Goal: Navigation & Orientation: Find specific page/section

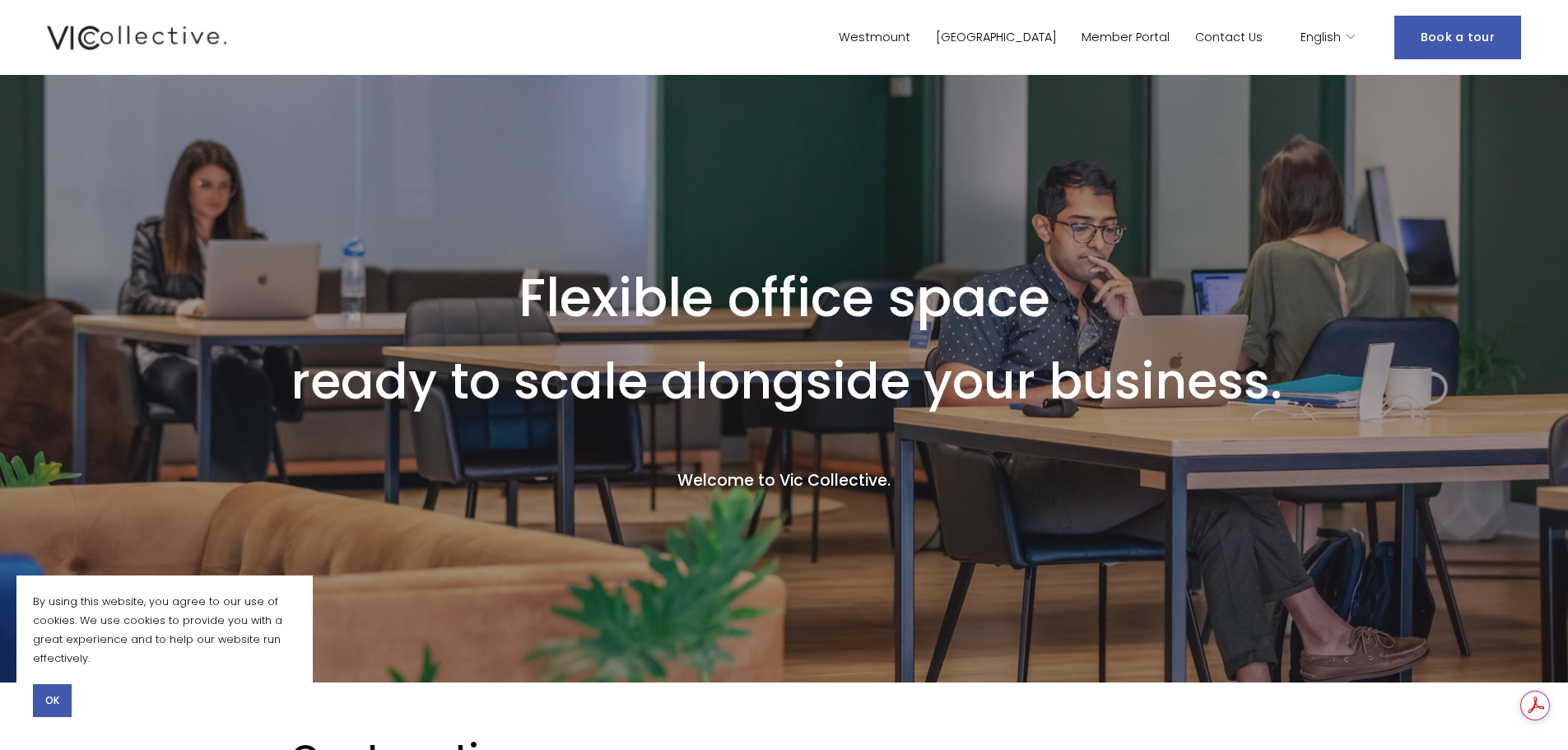
click at [1052, 35] on link "[GEOGRAPHIC_DATA]" at bounding box center [997, 37] width 121 height 24
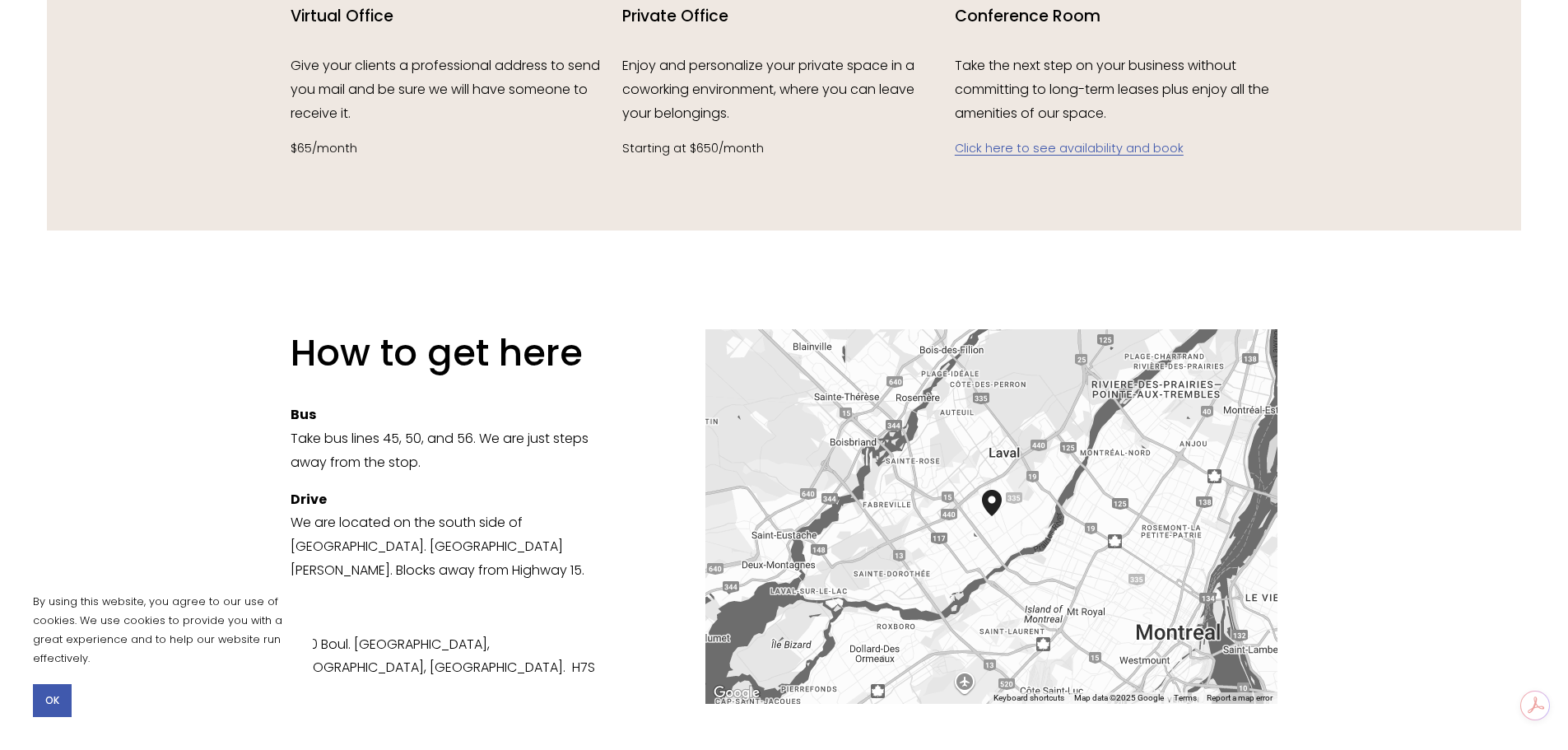
scroll to position [2381, 0]
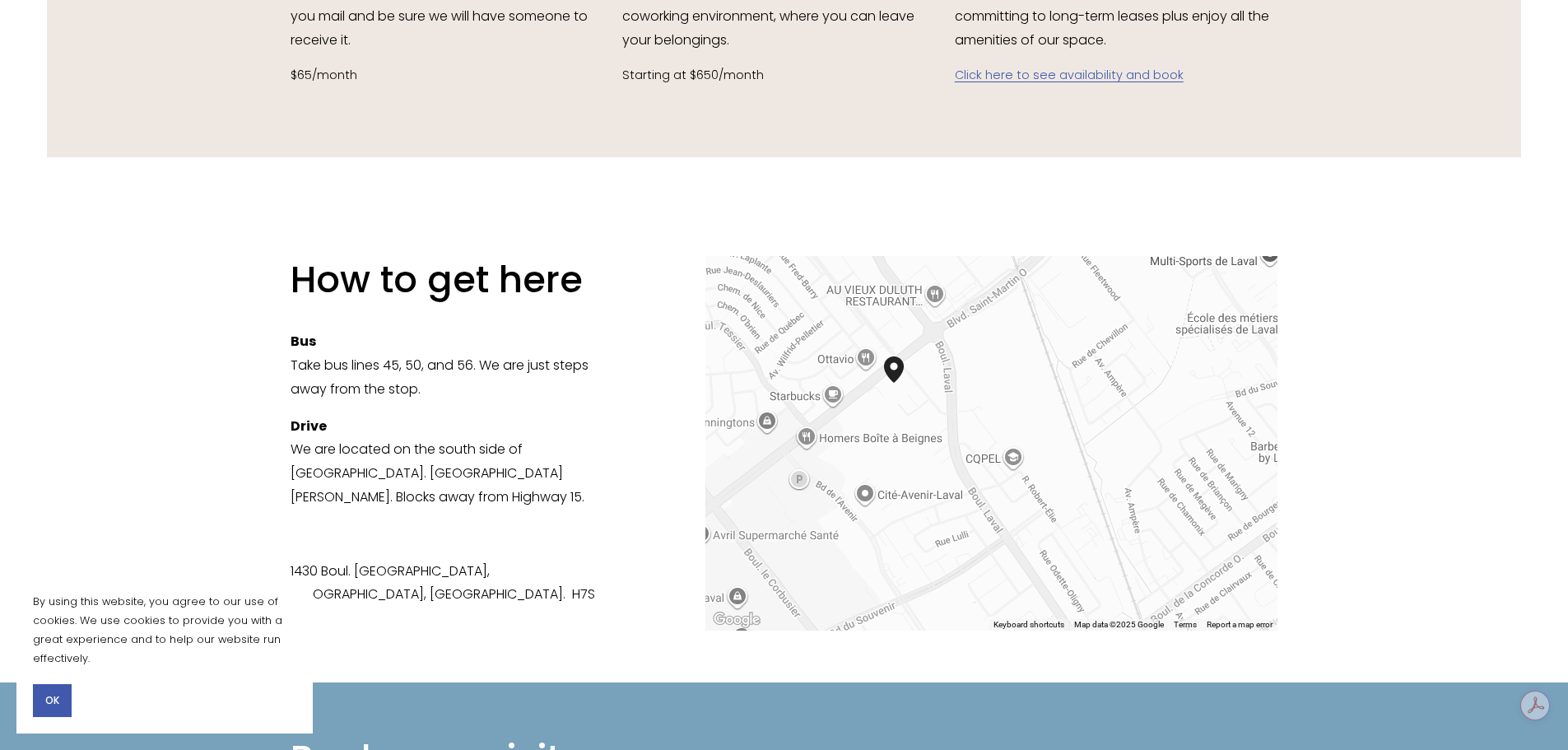
drag, startPoint x: 929, startPoint y: 341, endPoint x: 1047, endPoint y: 518, distance: 212.7
click at [1047, 518] on div at bounding box center [991, 443] width 572 height 374
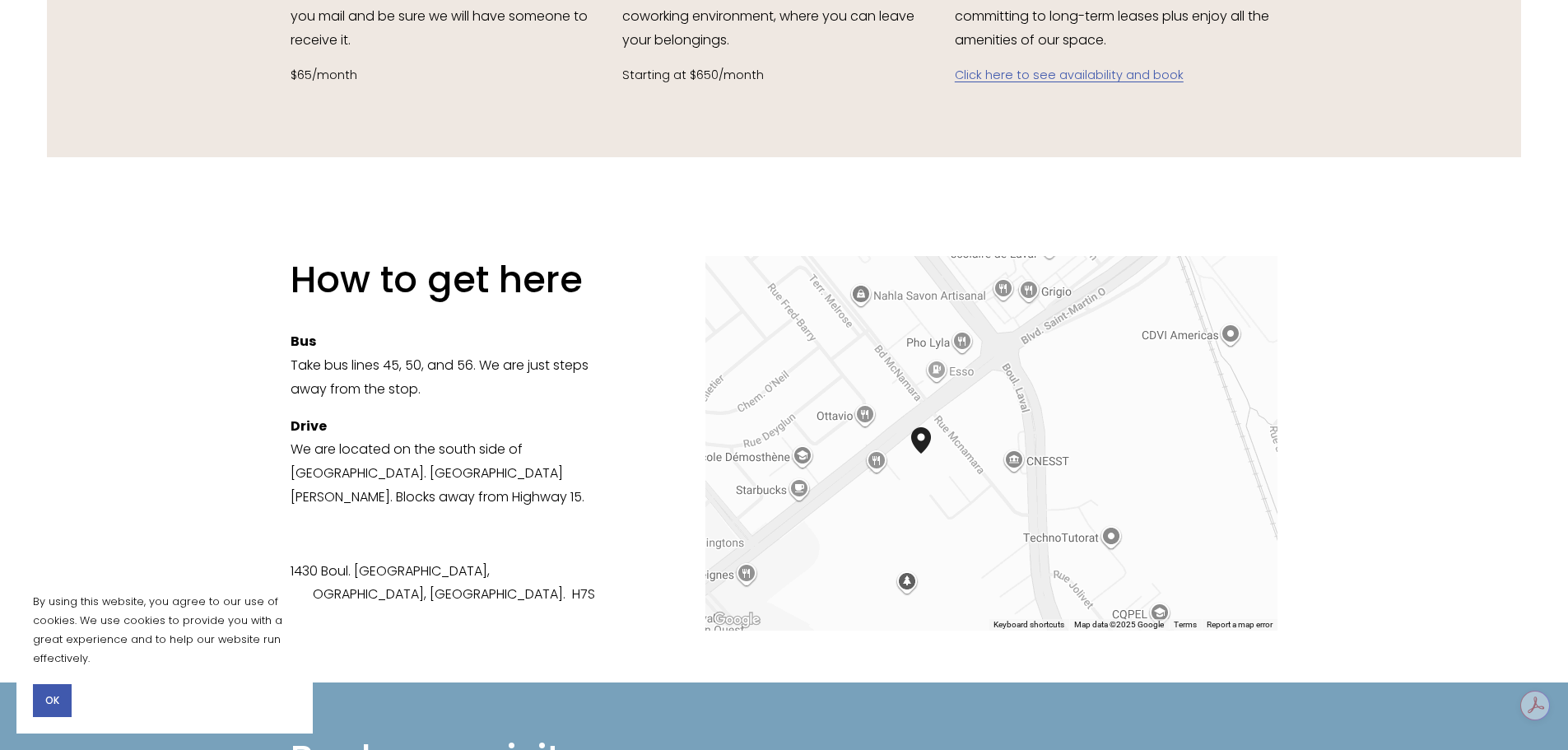
drag, startPoint x: 940, startPoint y: 451, endPoint x: 1030, endPoint y: 449, distance: 90.0
click at [1030, 449] on div at bounding box center [991, 443] width 572 height 374
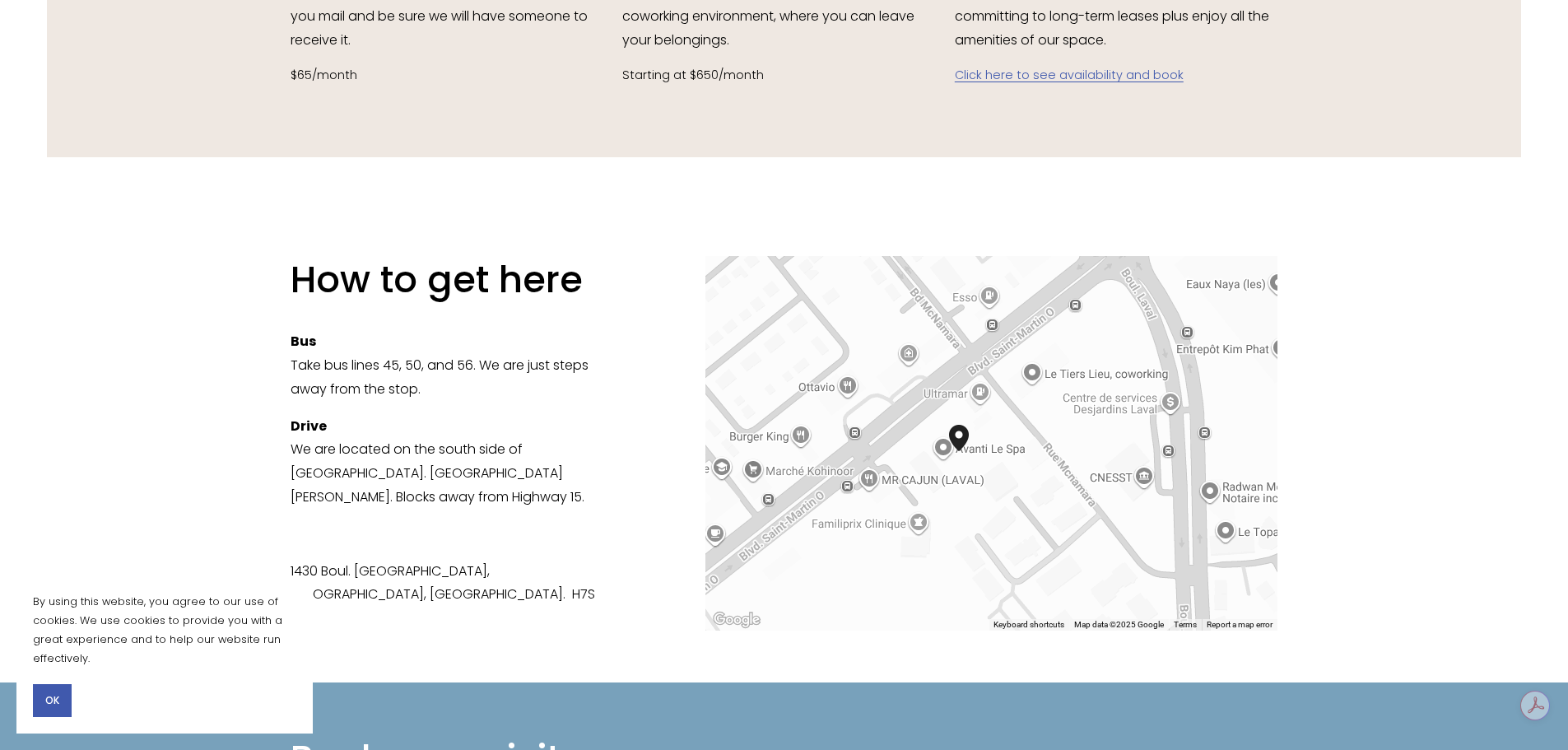
drag, startPoint x: 1023, startPoint y: 441, endPoint x: 1038, endPoint y: 469, distance: 31.8
click at [1038, 469] on div at bounding box center [991, 443] width 572 height 374
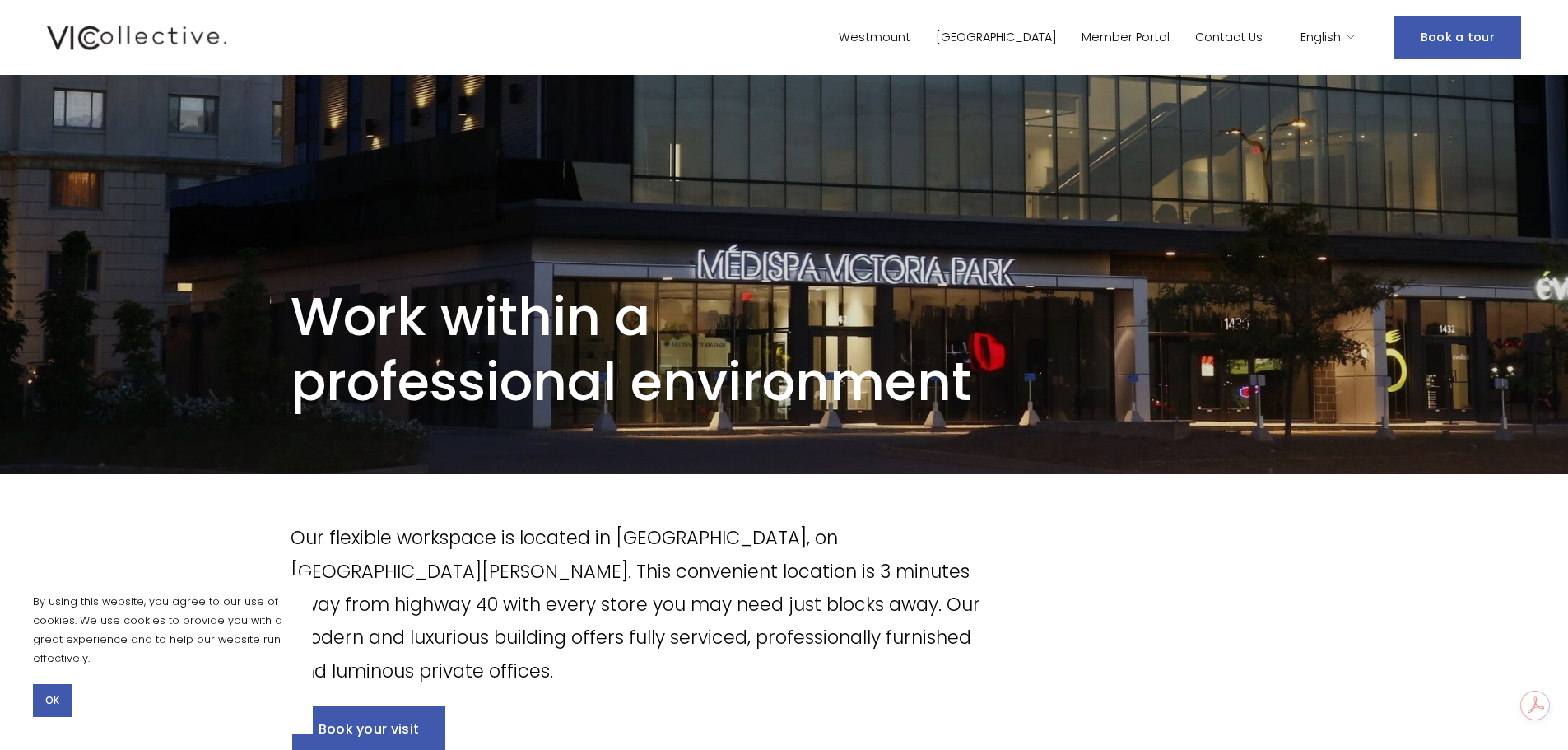
scroll to position [0, 0]
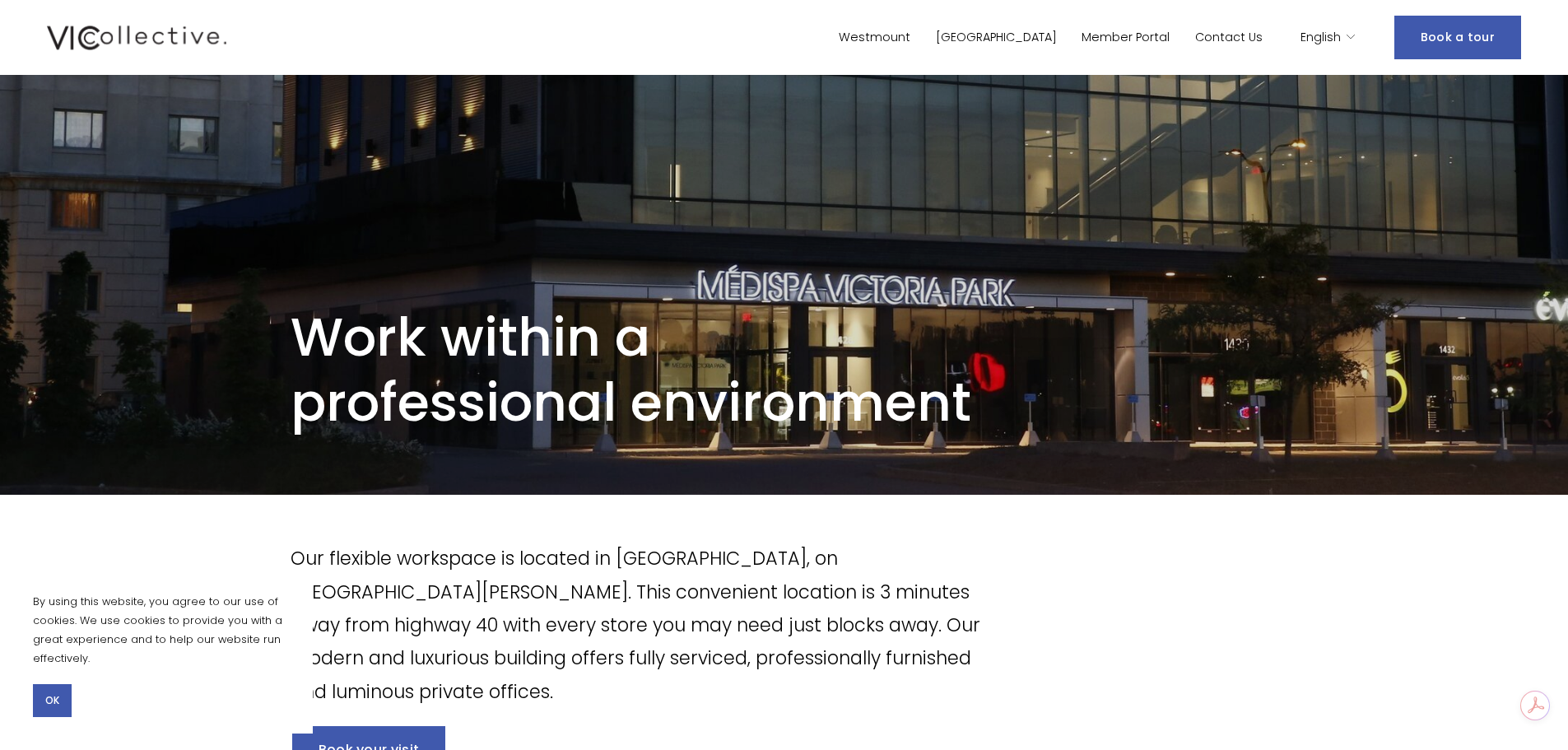
click at [910, 33] on link "Westmount" at bounding box center [874, 37] width 72 height 24
